Goal: Find specific page/section: Find specific page/section

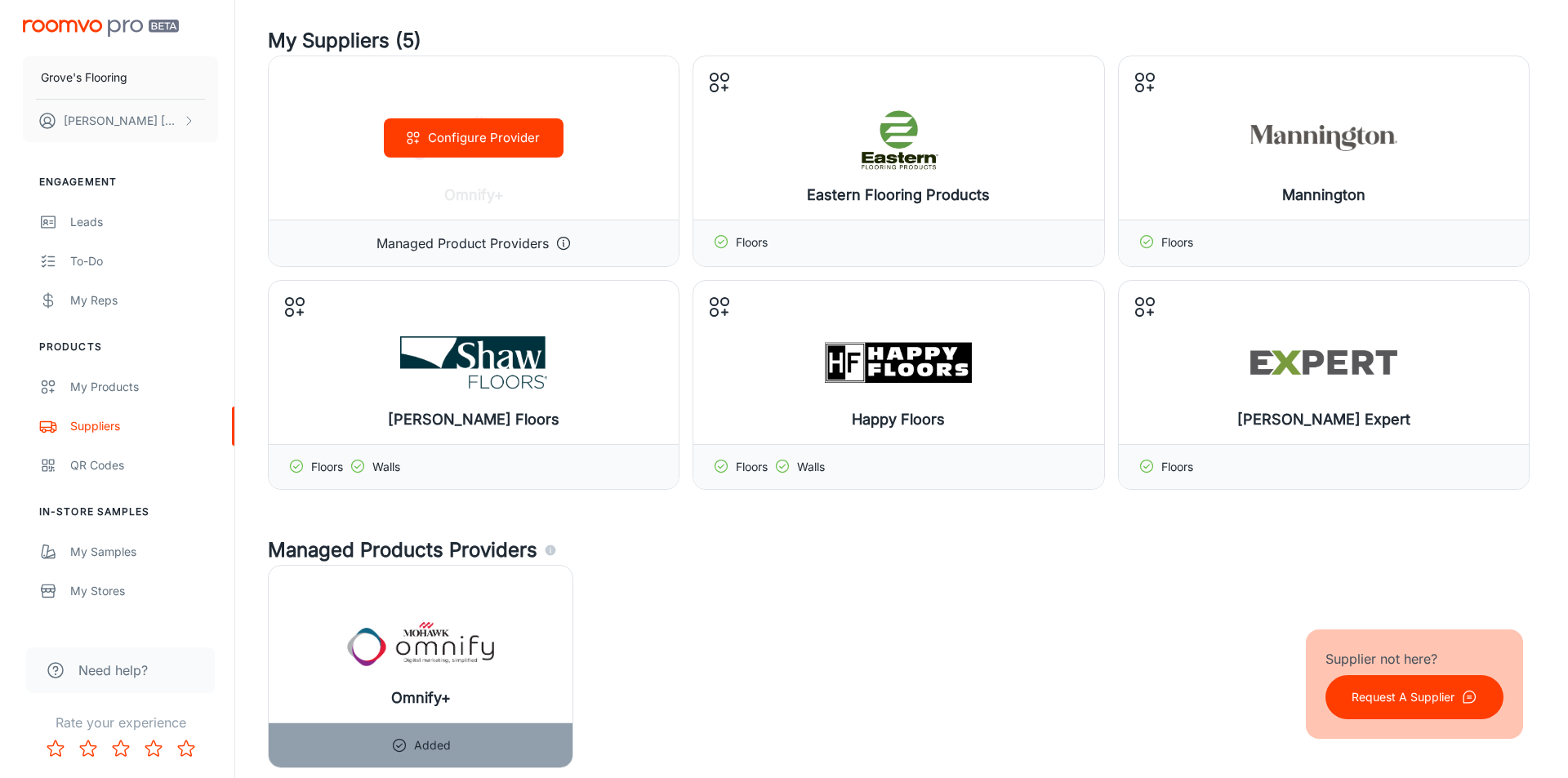
scroll to position [81, 0]
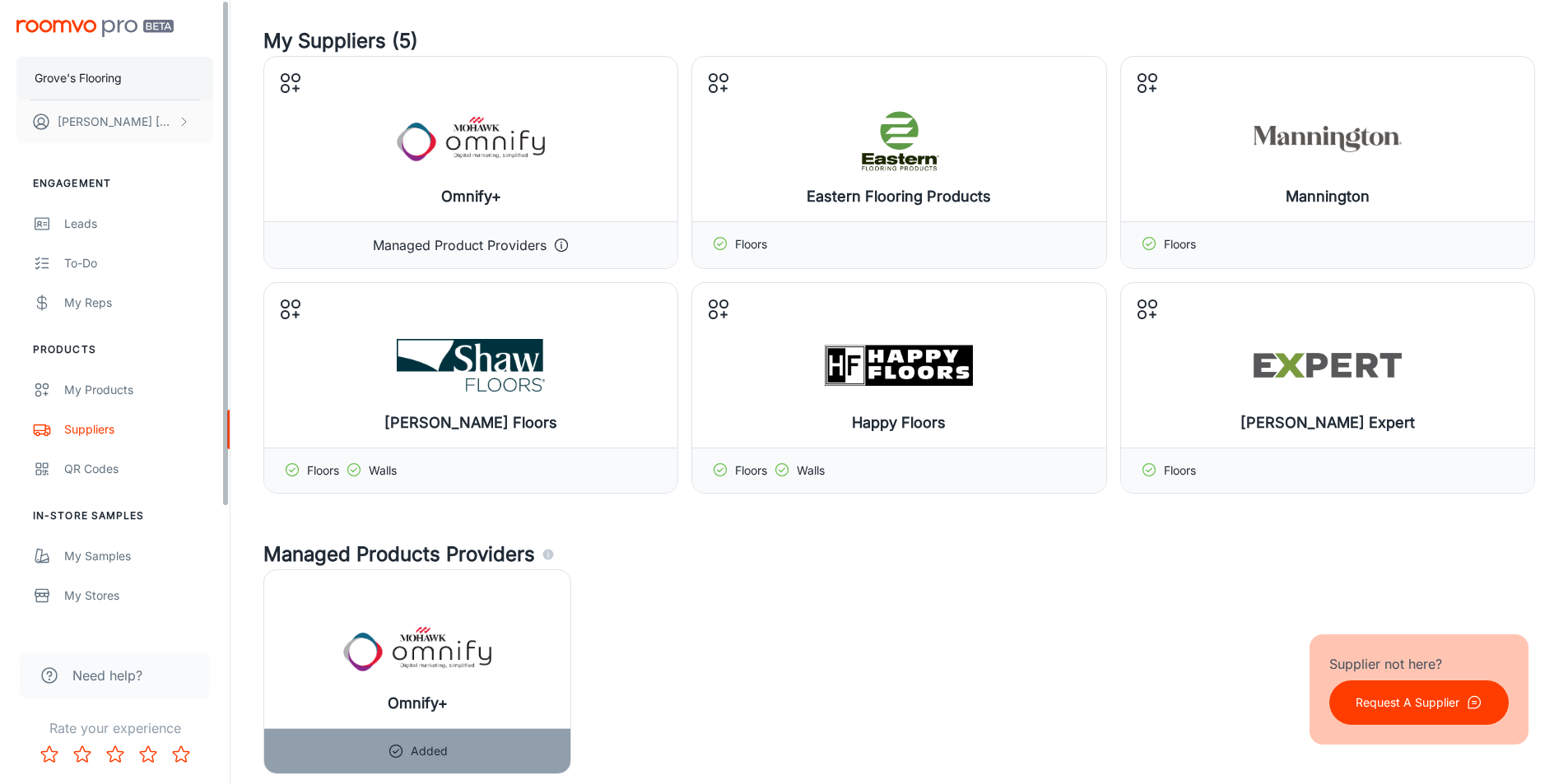
click at [34, 81] on button "Grove's Flooring" at bounding box center [114, 78] width 196 height 43
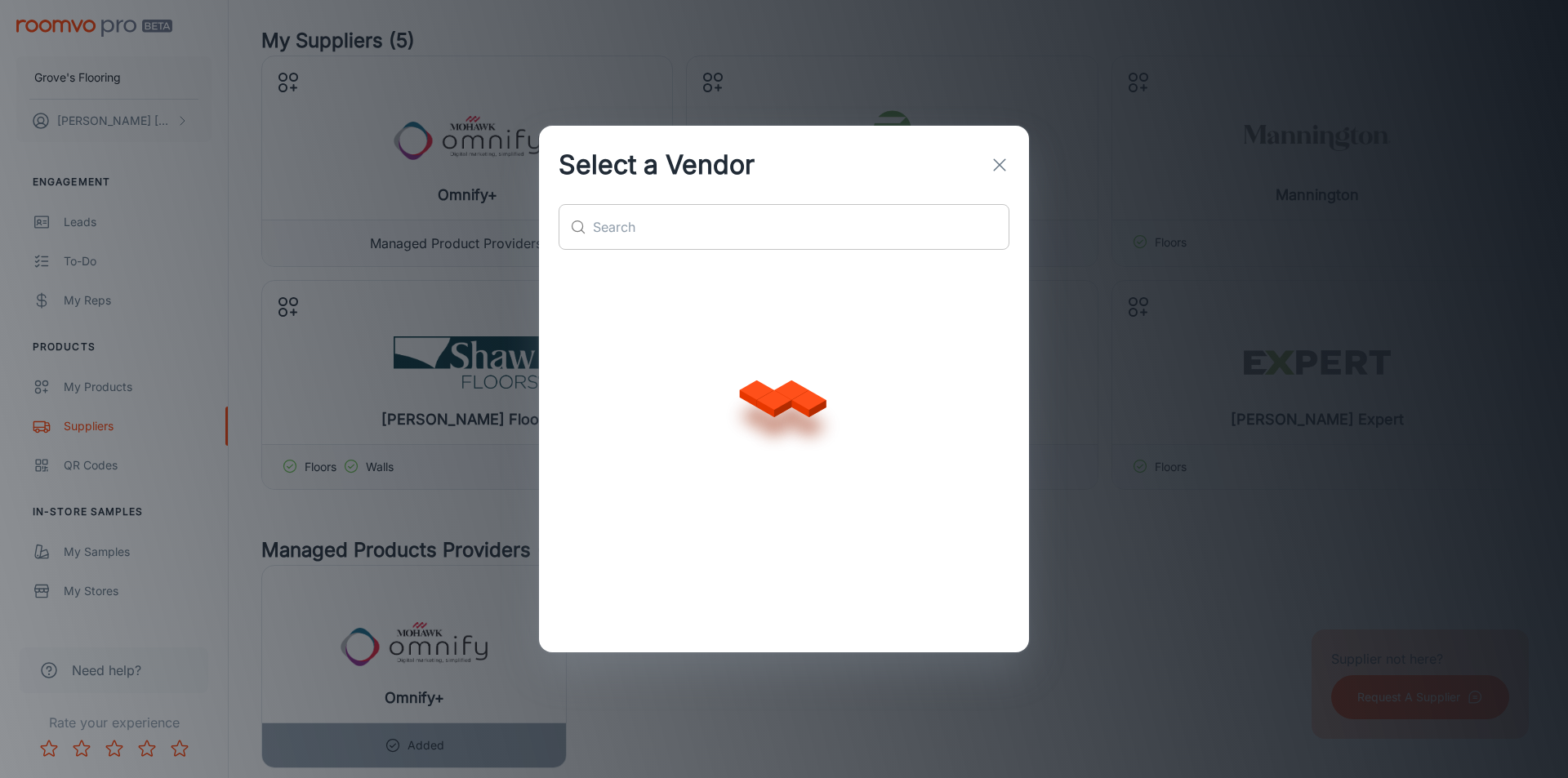
click at [732, 237] on div "Select a Vendor ​ ​" at bounding box center [784, 389] width 490 height 527
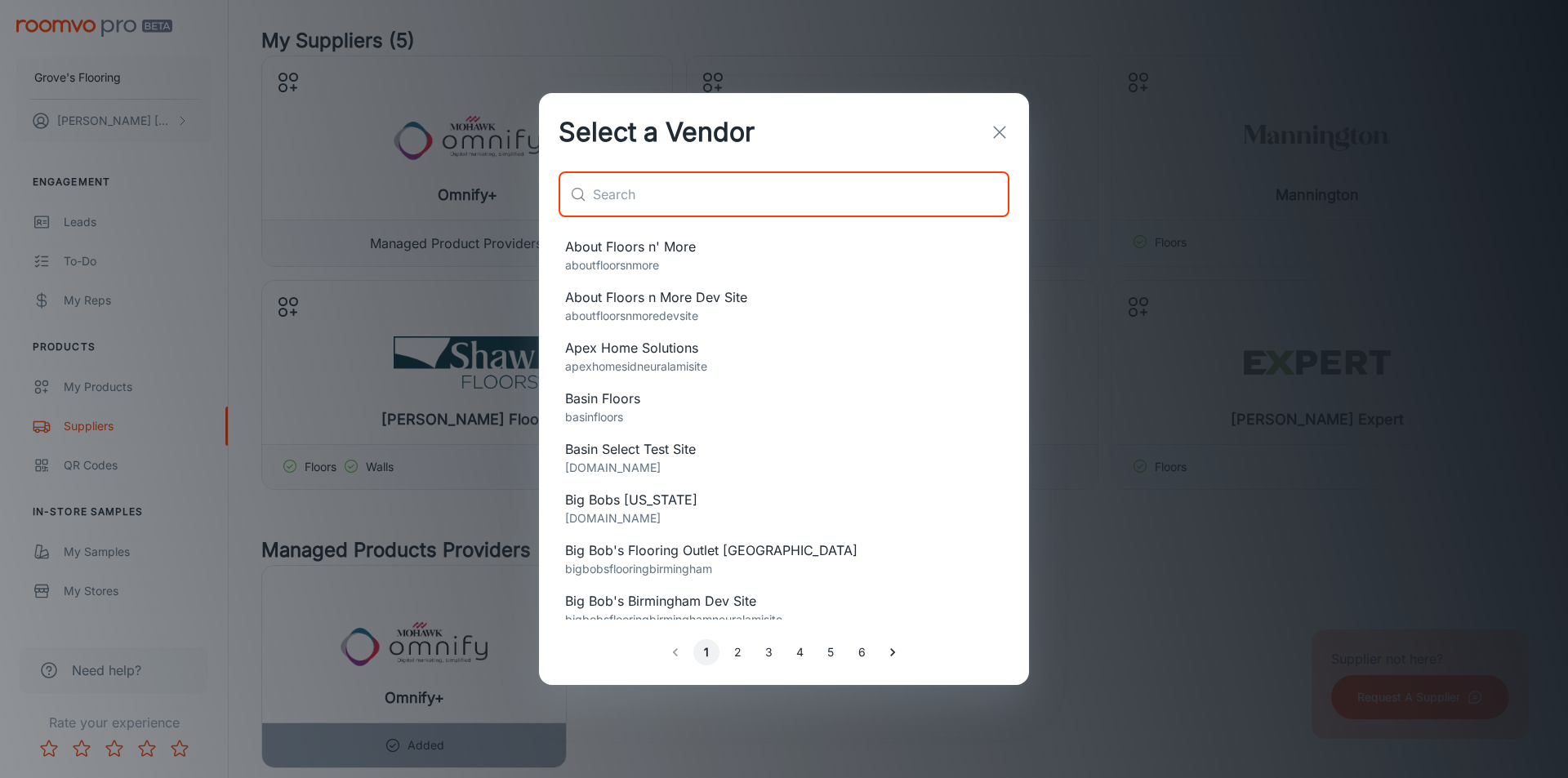
type input "f"
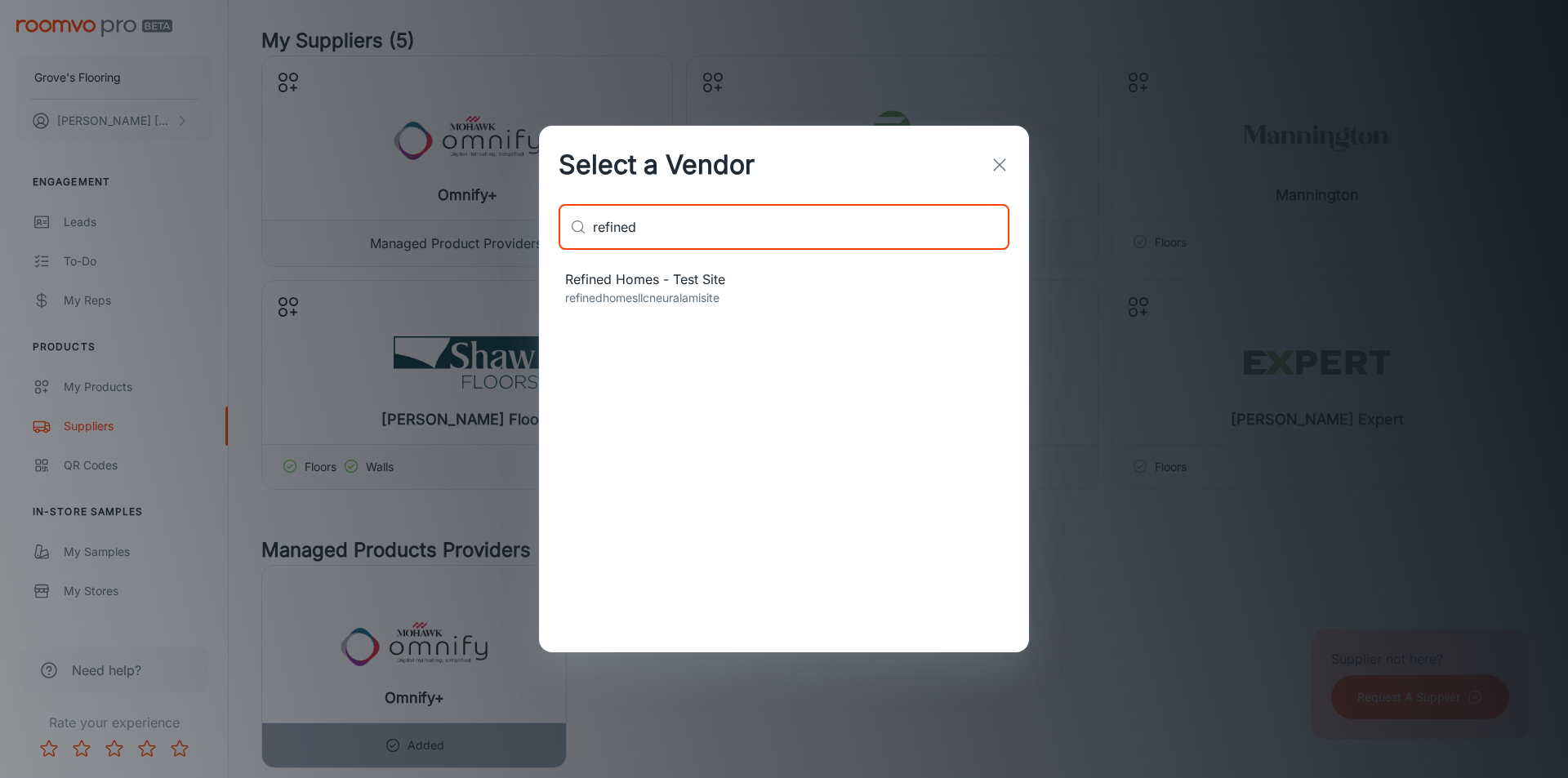
type input "refined"
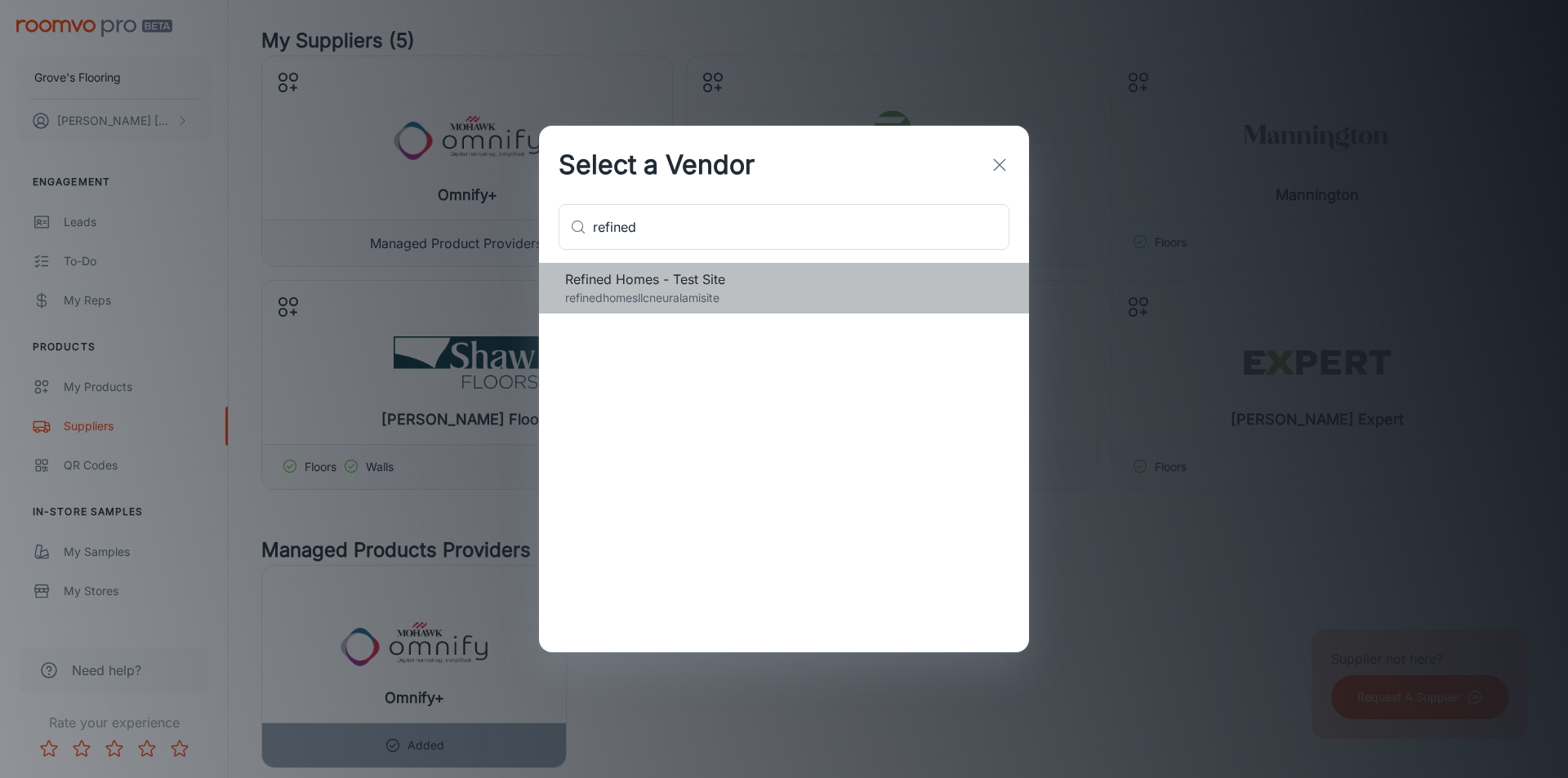
click at [649, 271] on span "Refined Homes - Test Site" at bounding box center [784, 279] width 437 height 19
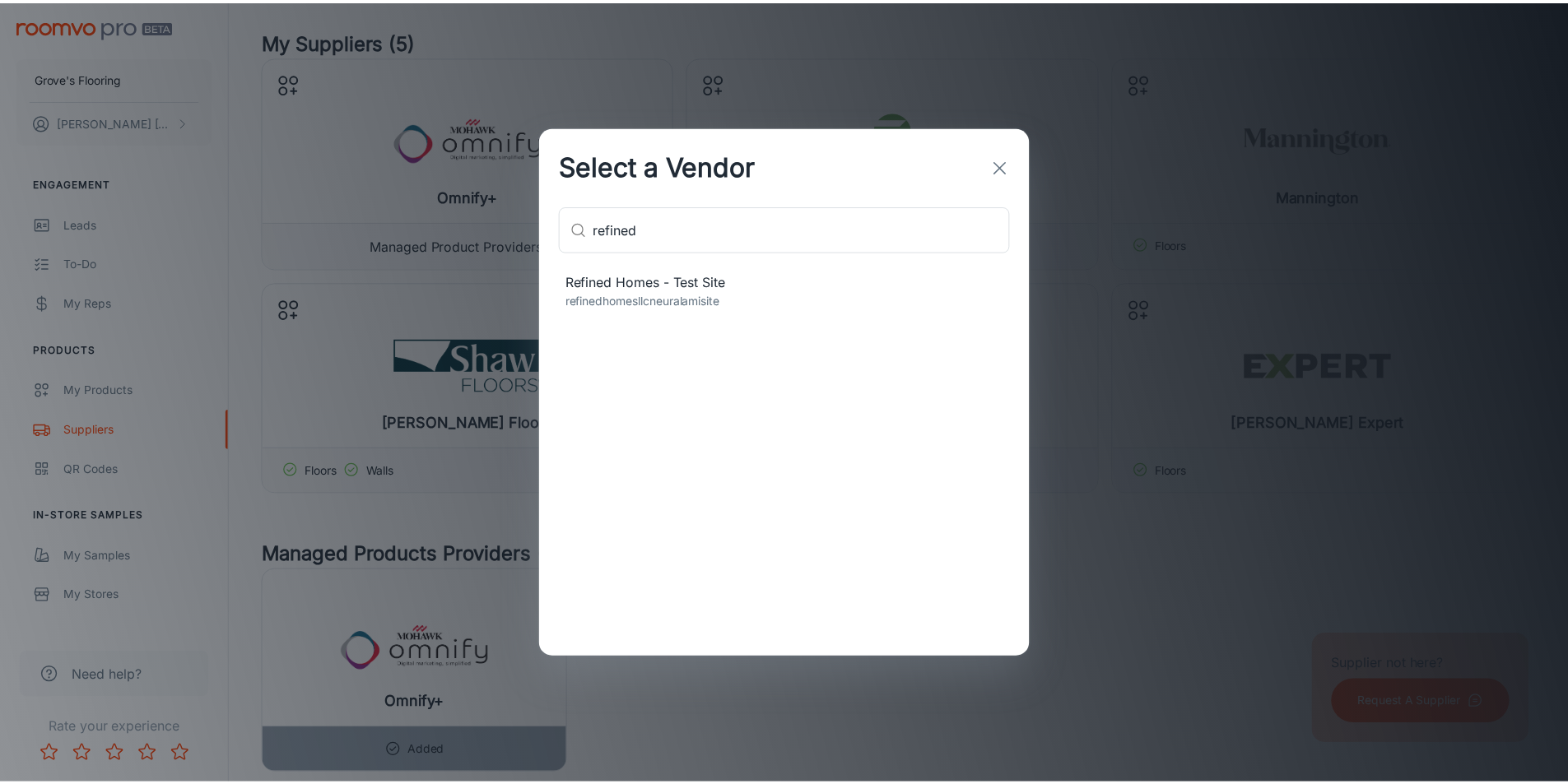
scroll to position [0, 0]
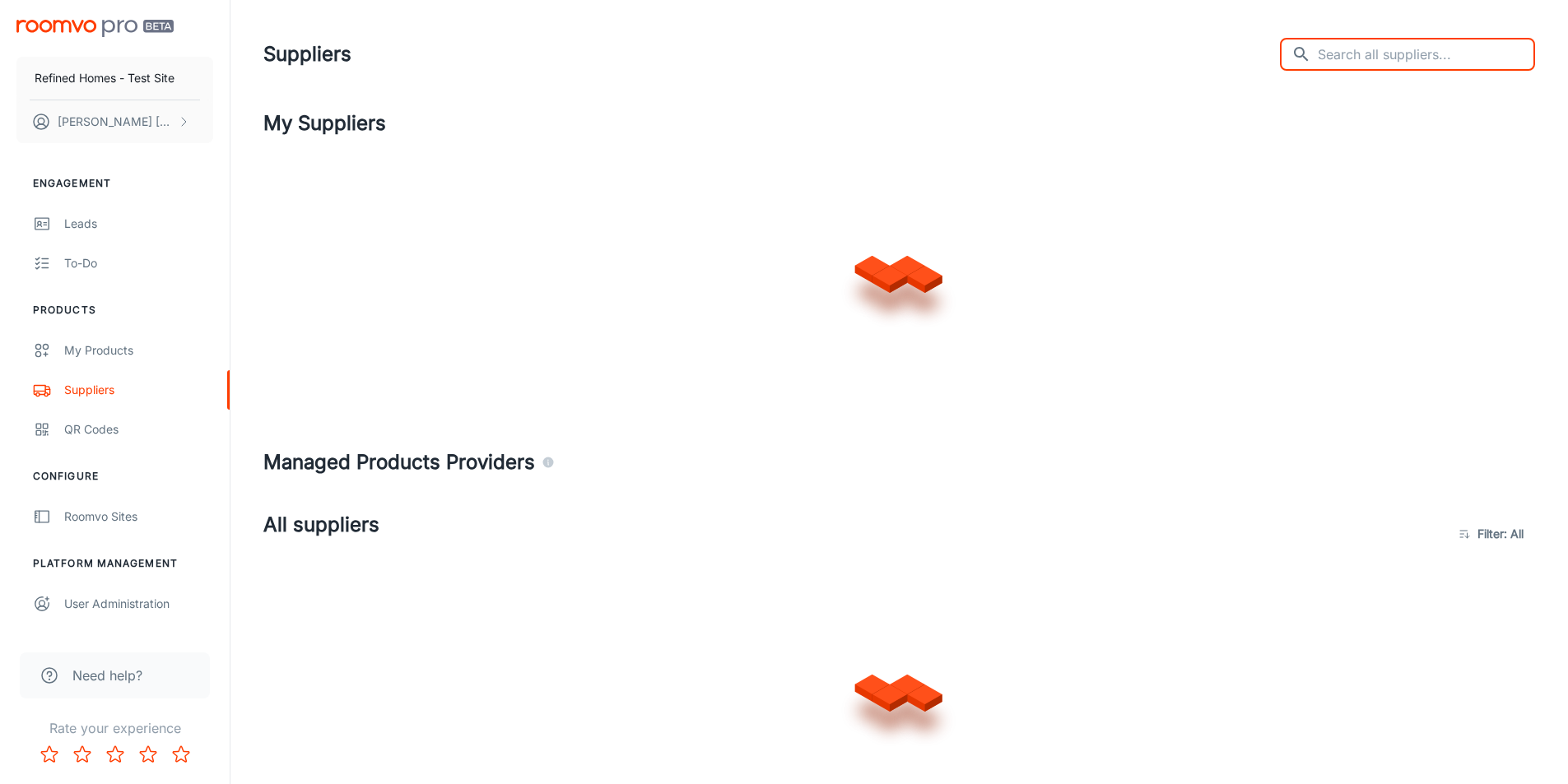
click at [1356, 61] on input "text" at bounding box center [1427, 54] width 218 height 33
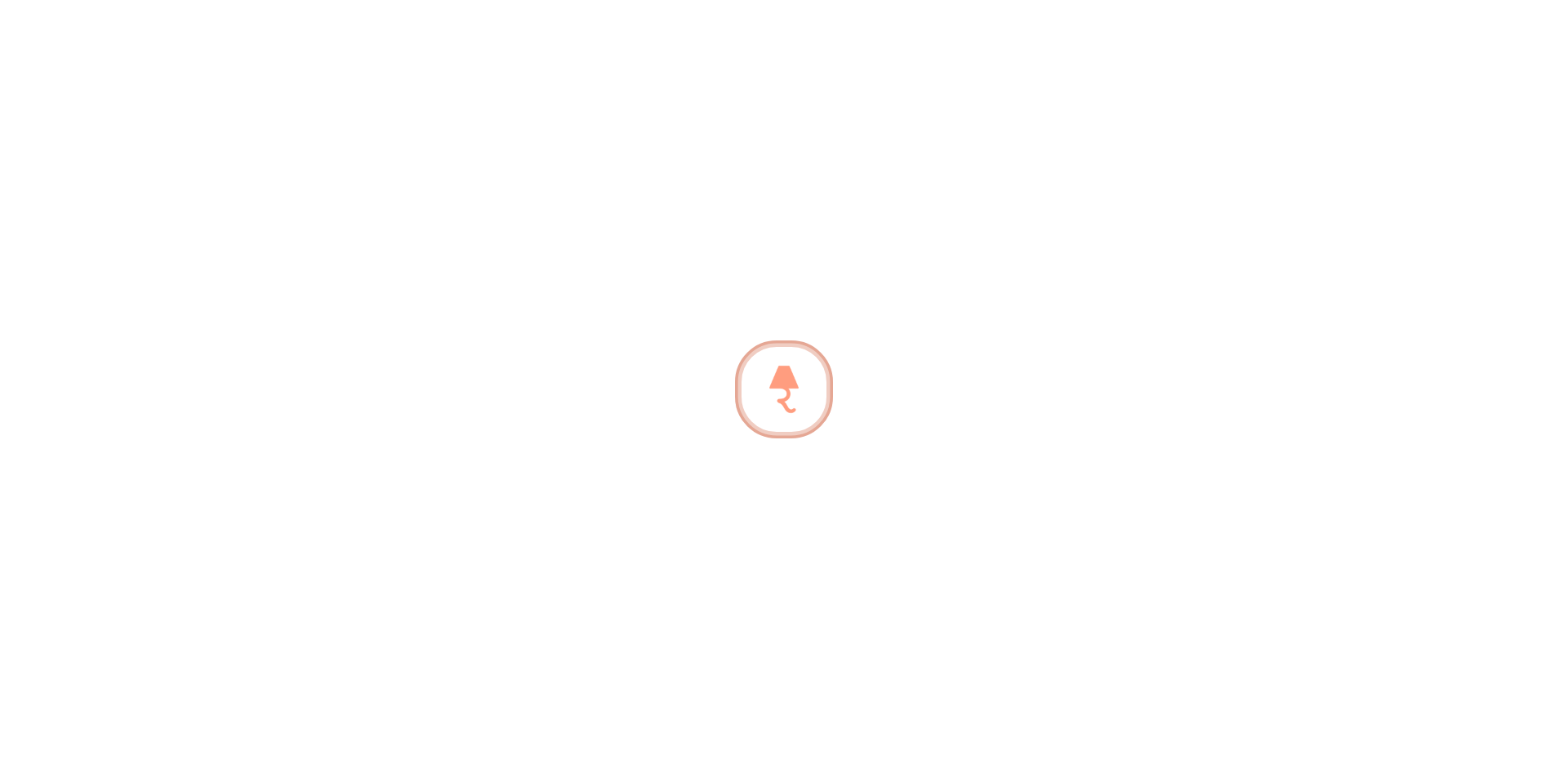
type input "D"
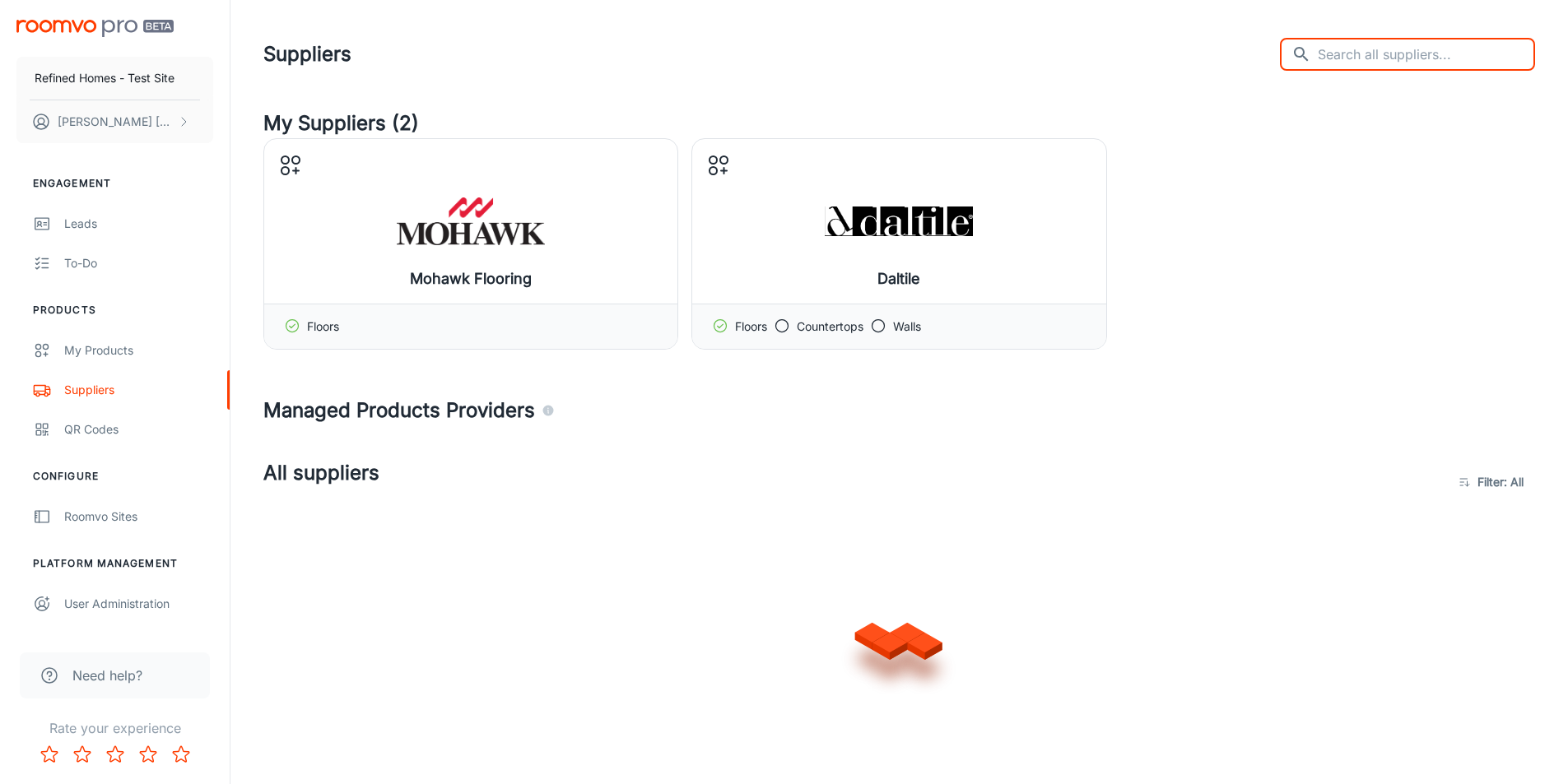
click at [1411, 59] on input "text" at bounding box center [1427, 54] width 218 height 33
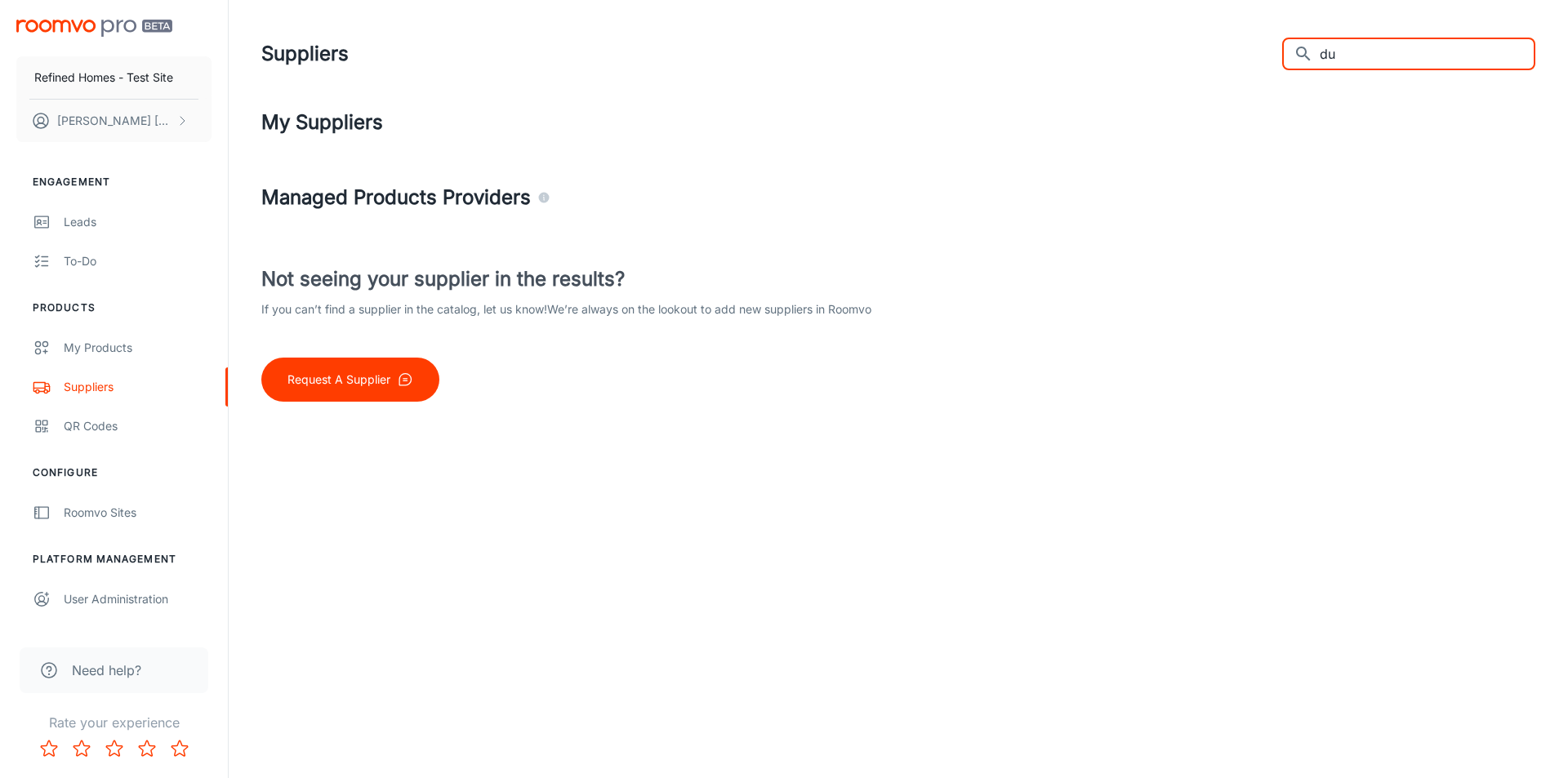
type input "d"
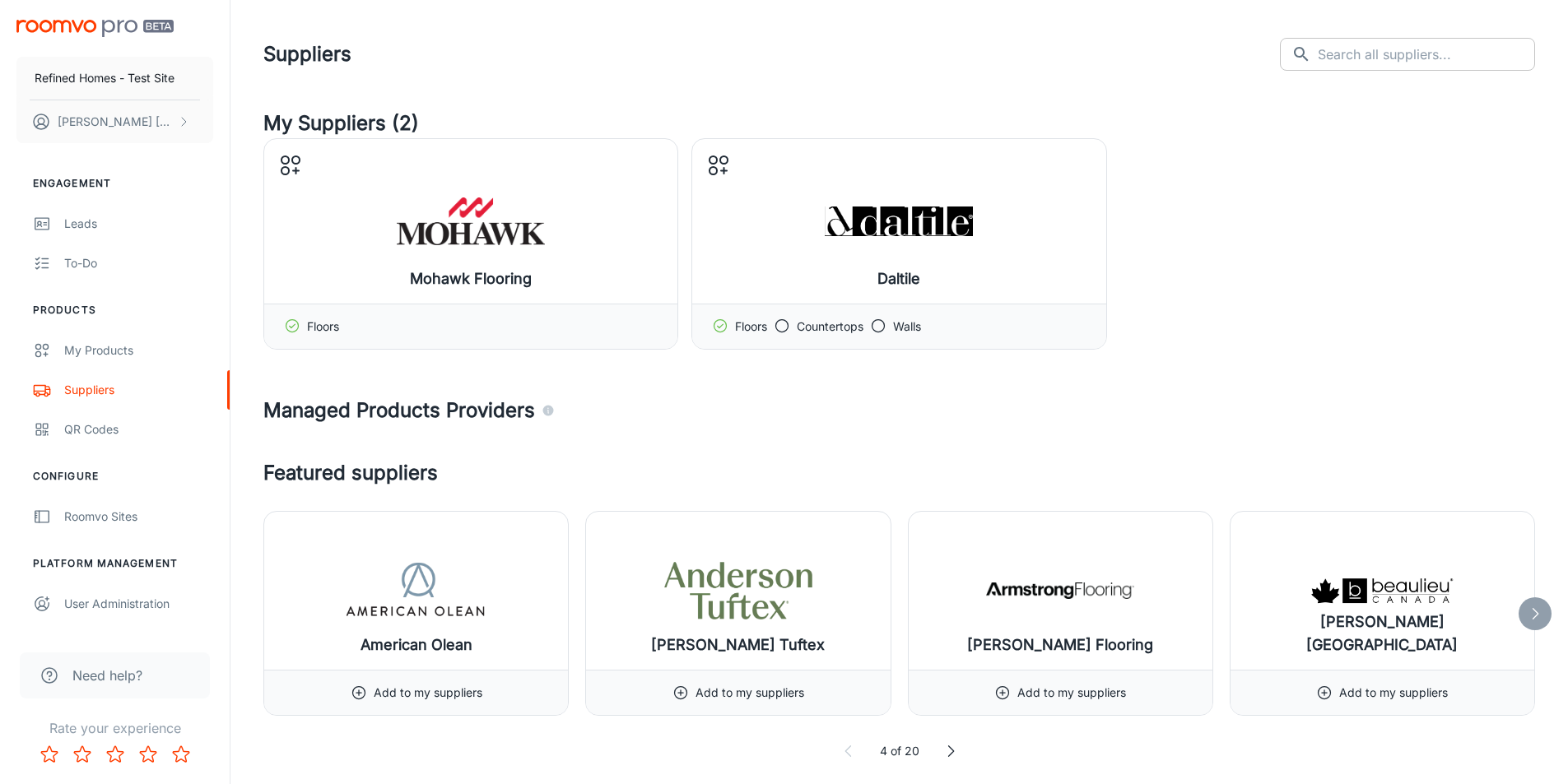
click at [1381, 59] on input "text" at bounding box center [1427, 54] width 218 height 33
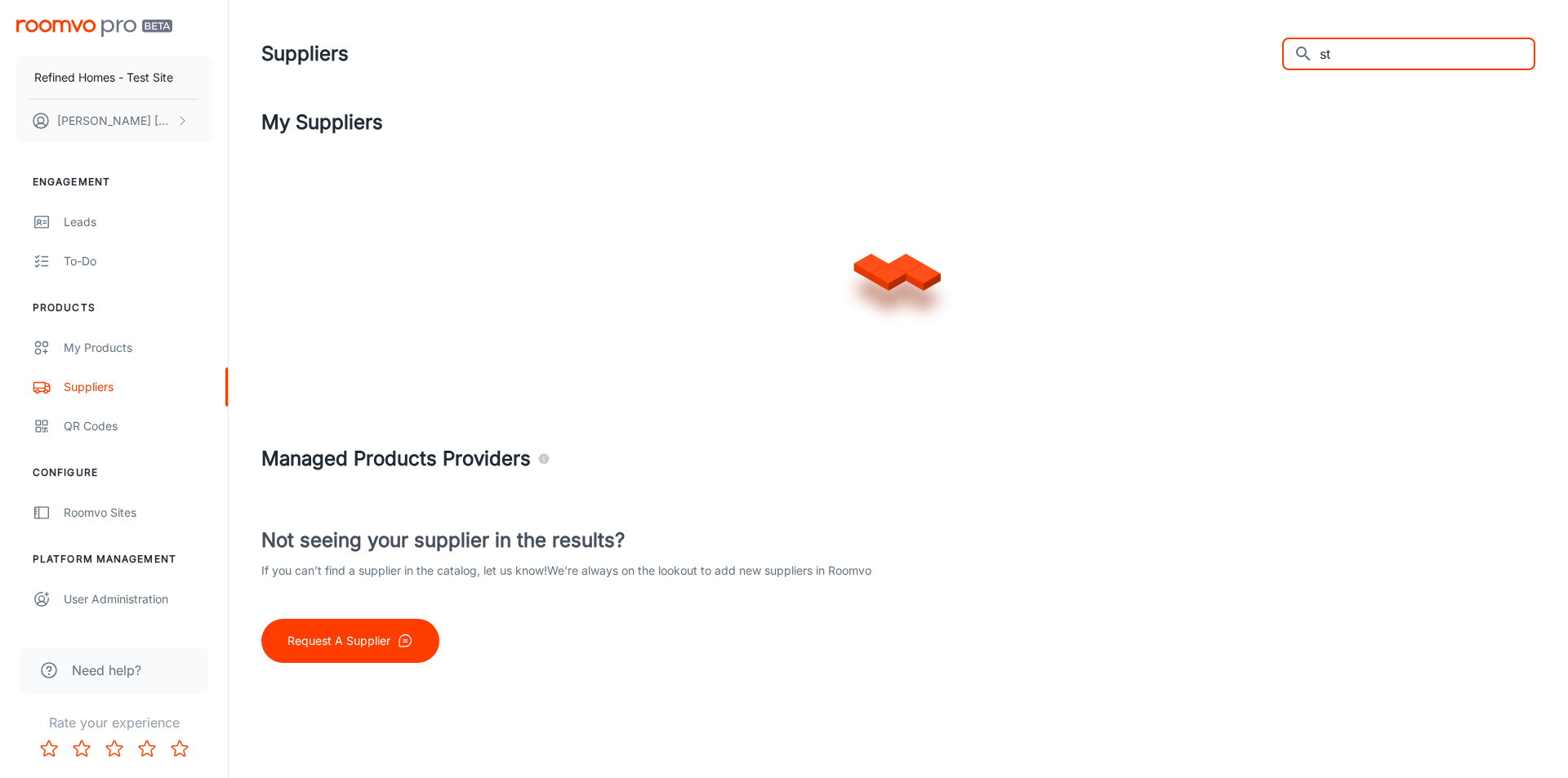
type input "s"
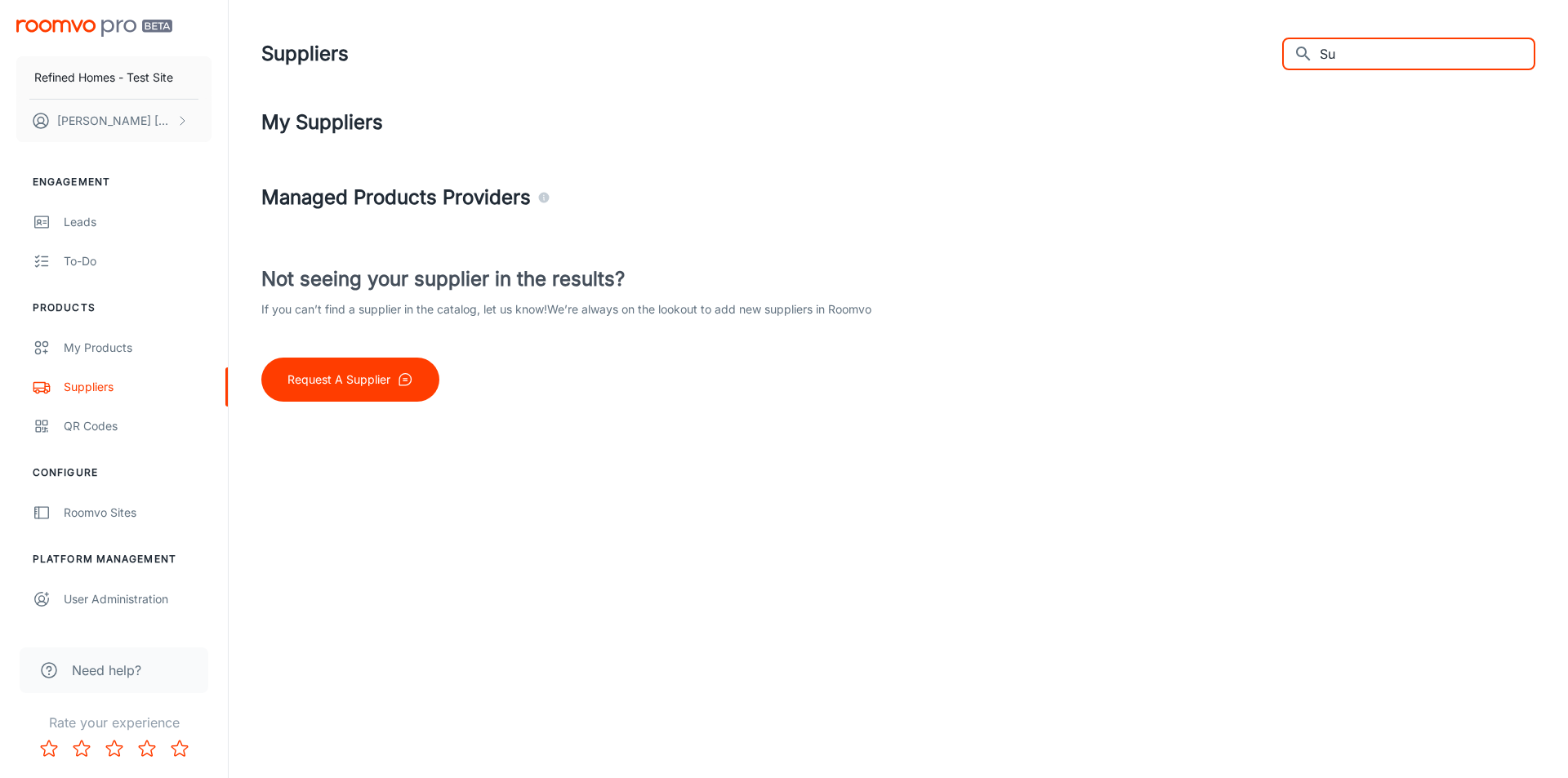
type input "S"
type input "s"
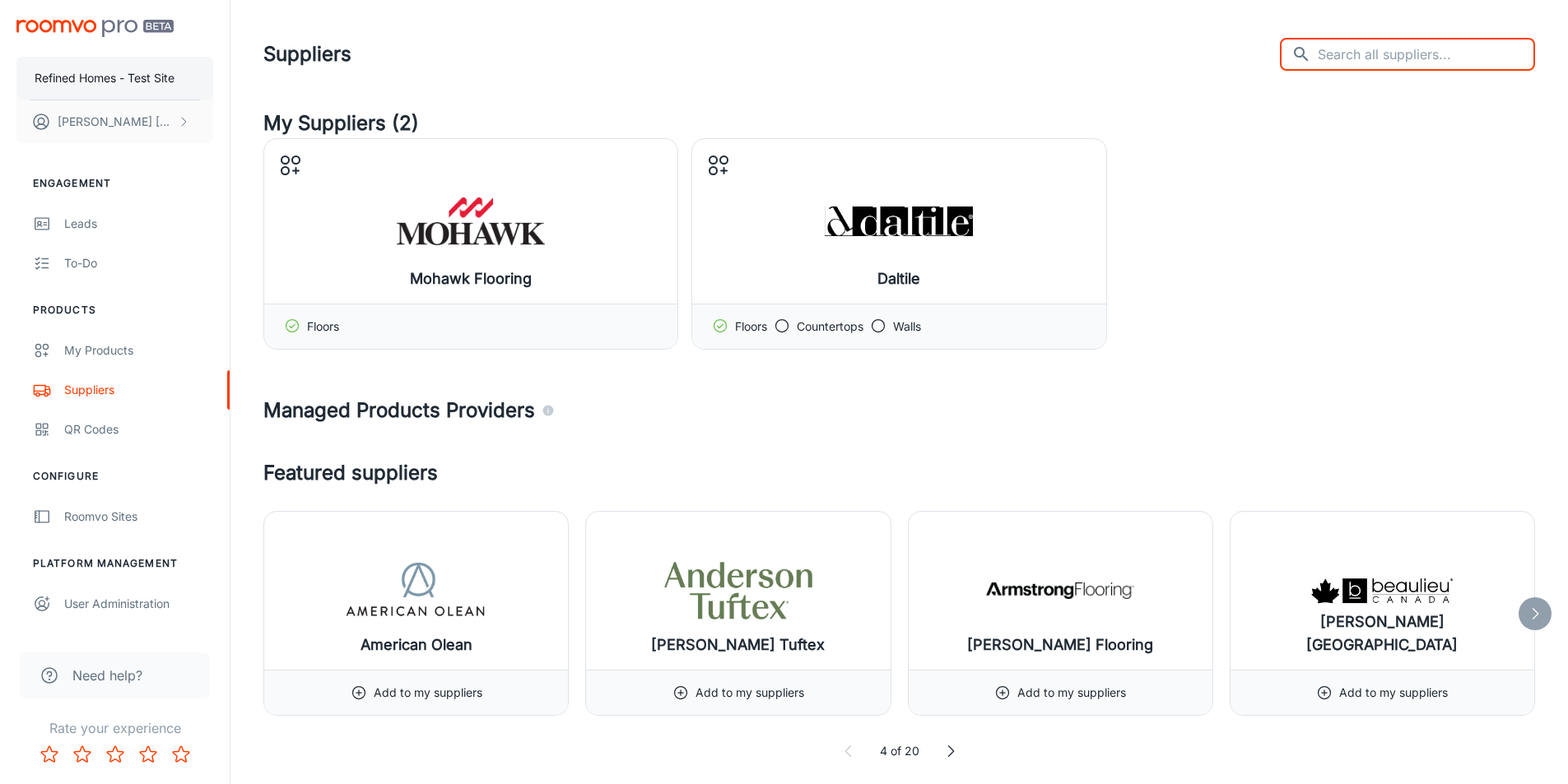
click at [79, 74] on p "Refined Homes - Test Site" at bounding box center [104, 77] width 140 height 18
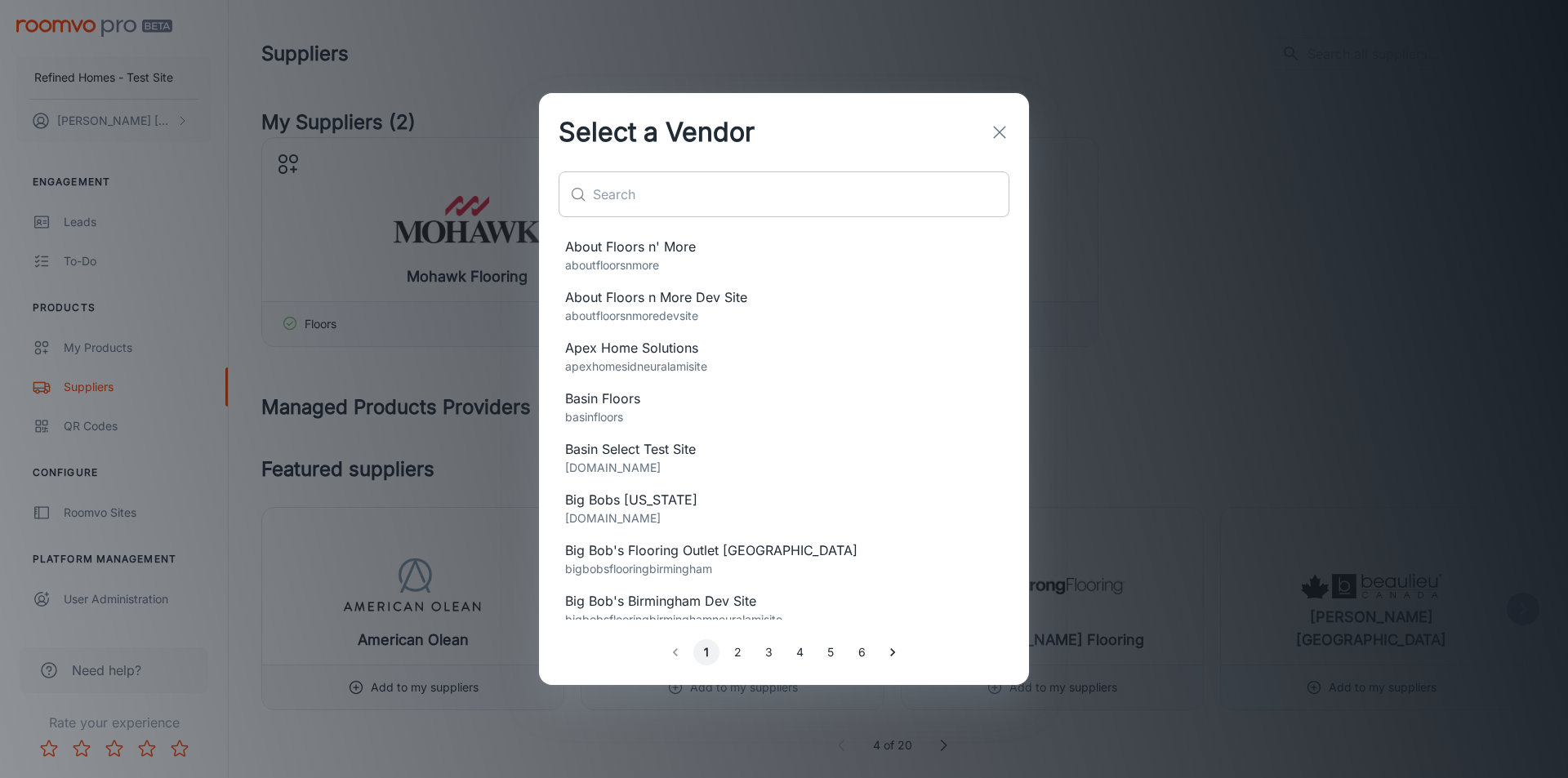
click at [647, 197] on input "text" at bounding box center [800, 195] width 416 height 46
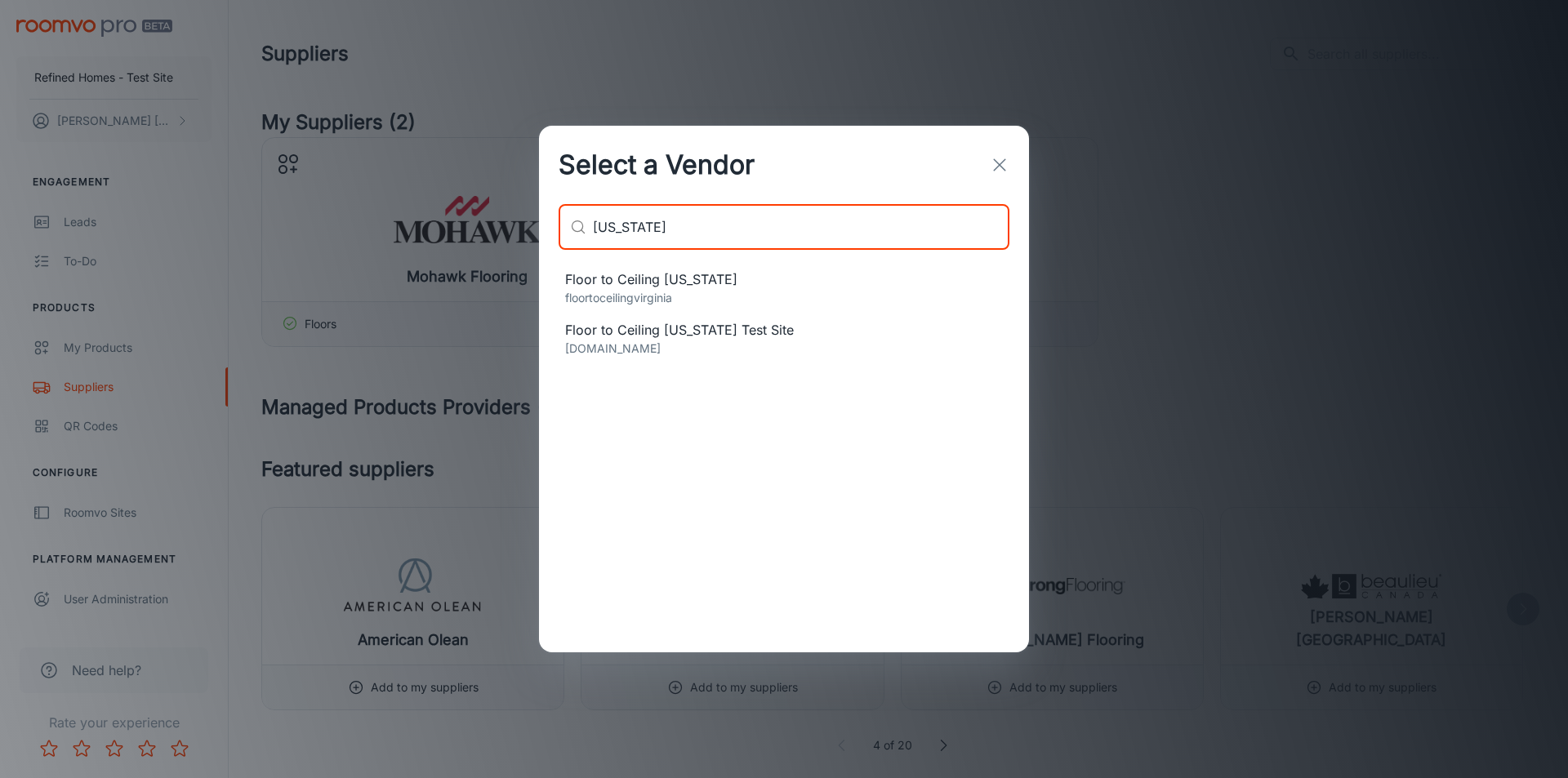
type input "[US_STATE]"
drag, startPoint x: 690, startPoint y: 296, endPoint x: 1094, endPoint y: 353, distance: 408.0
click at [691, 296] on p "floortoceilingvirginia" at bounding box center [784, 297] width 437 height 18
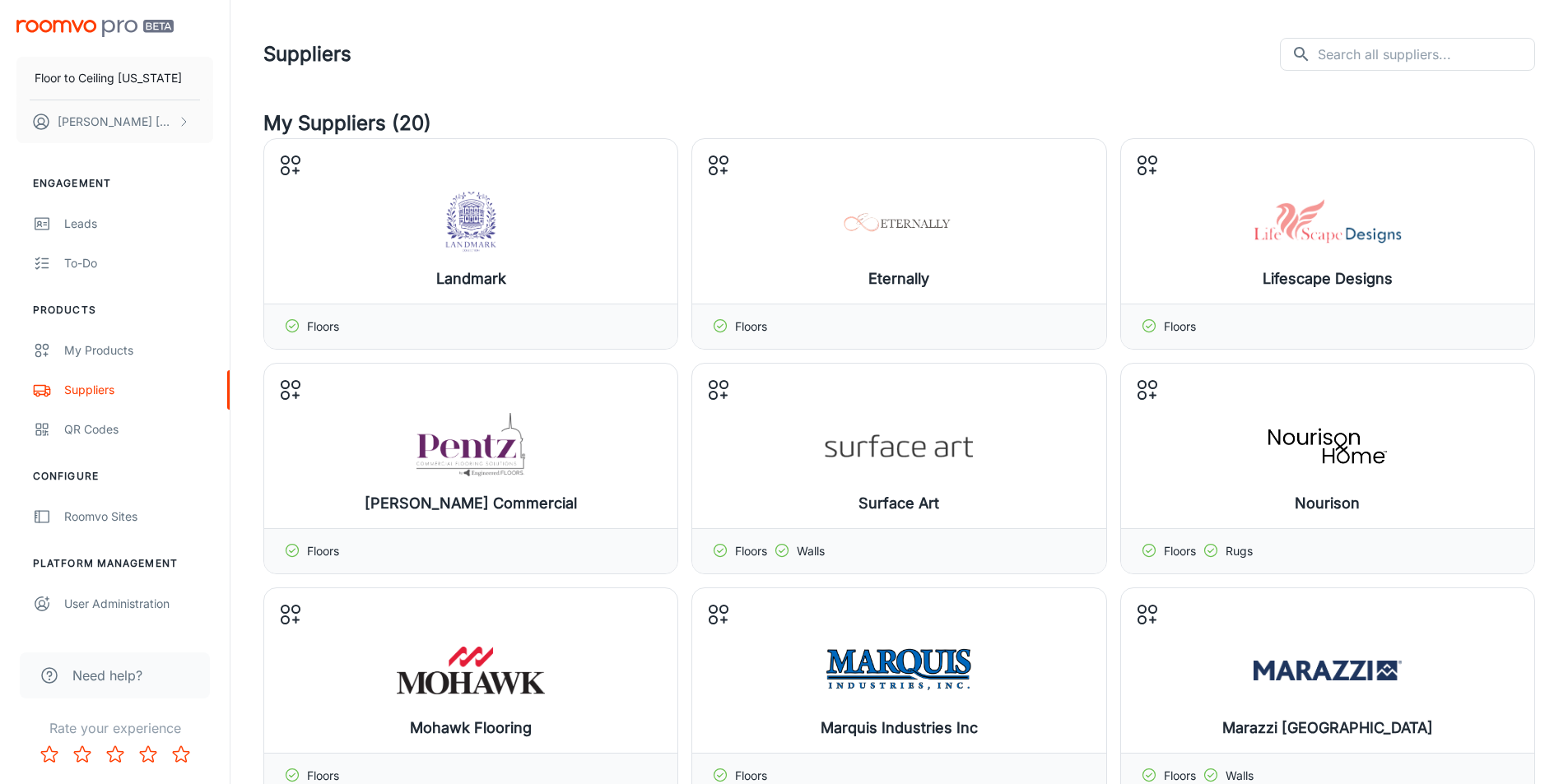
scroll to position [576, 0]
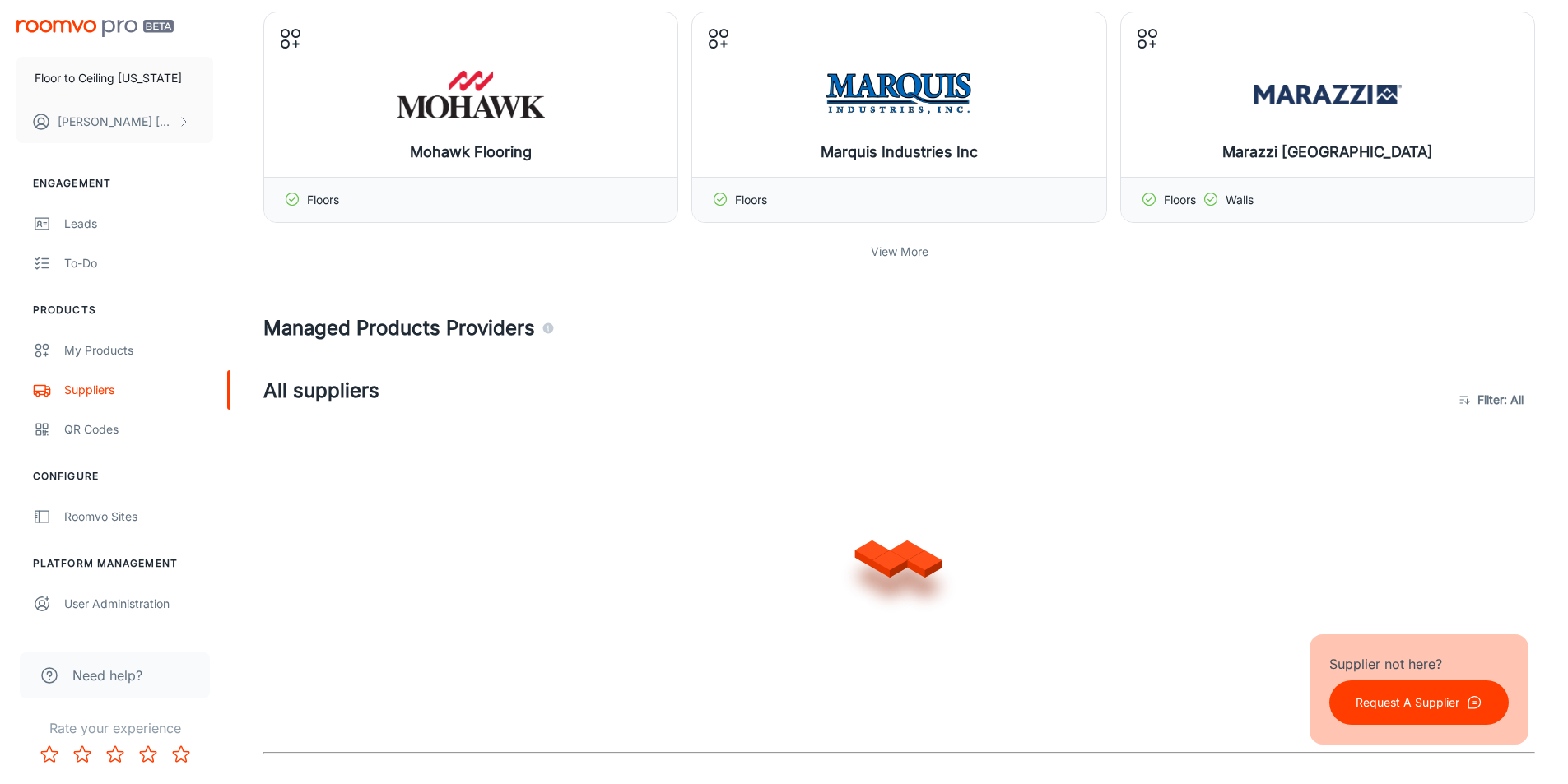
click at [910, 255] on p "View More" at bounding box center [900, 251] width 58 height 18
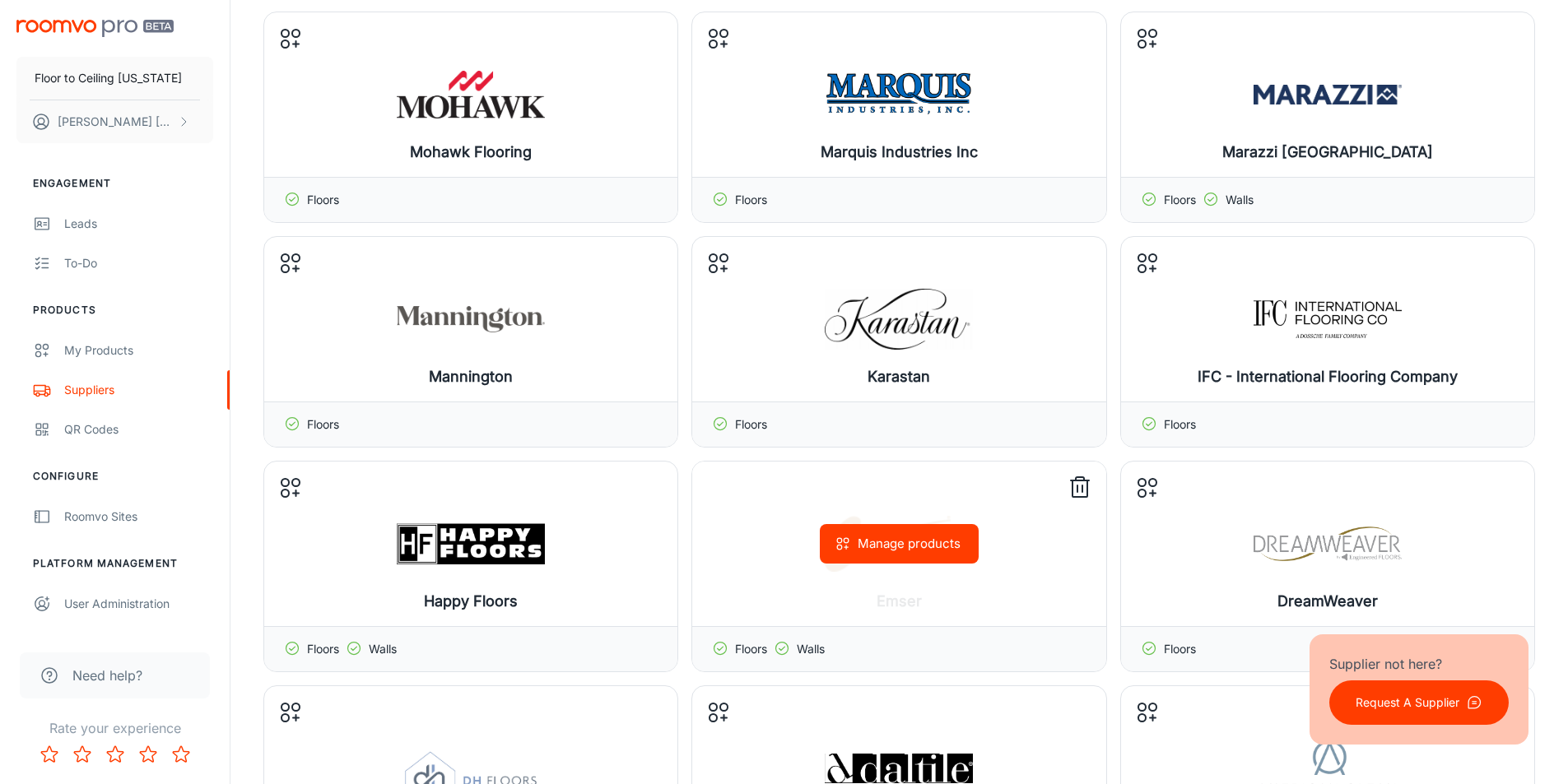
scroll to position [1234, 0]
